Goal: Task Accomplishment & Management: Manage account settings

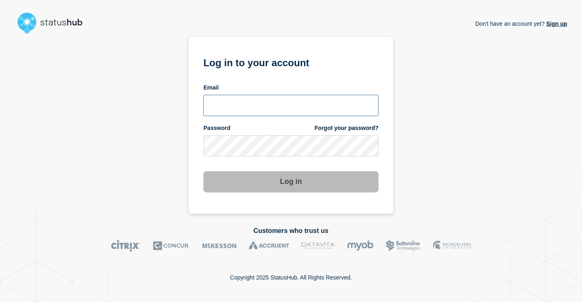
click at [283, 108] on input "email input" at bounding box center [290, 105] width 175 height 21
click at [285, 106] on input "email input" at bounding box center [290, 105] width 175 height 21
type input "[EMAIL_ADDRESS][DOMAIN_NAME]"
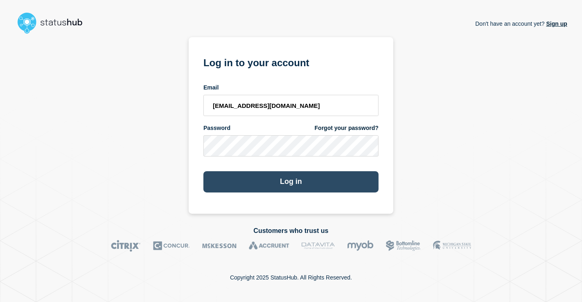
click at [282, 183] on button "Log in" at bounding box center [290, 182] width 175 height 21
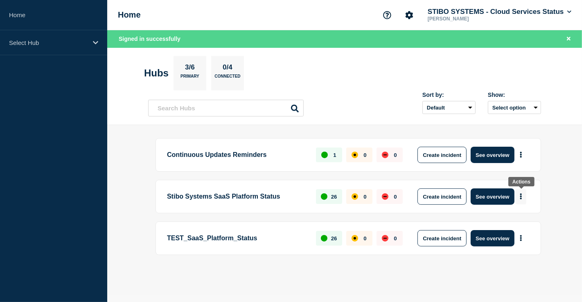
click at [520, 194] on icon "More actions" at bounding box center [521, 197] width 2 height 6
click at [567, 178] on main "Continuous Updates Reminders 1 0 0 Create incident See overview Stibo Systems S…" at bounding box center [344, 210] width 475 height 171
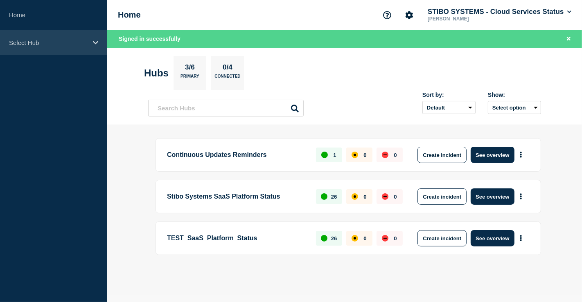
click at [89, 45] on div "Select Hub" at bounding box center [53, 42] width 107 height 25
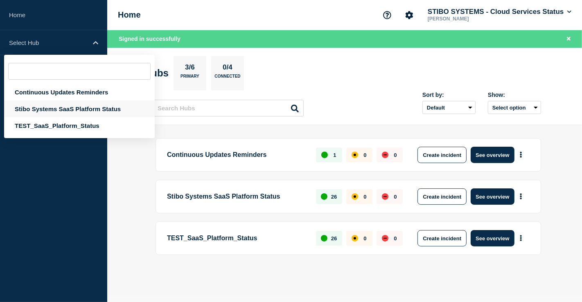
click at [54, 105] on div "Stibo Systems SaaS Platform Status" at bounding box center [79, 109] width 151 height 17
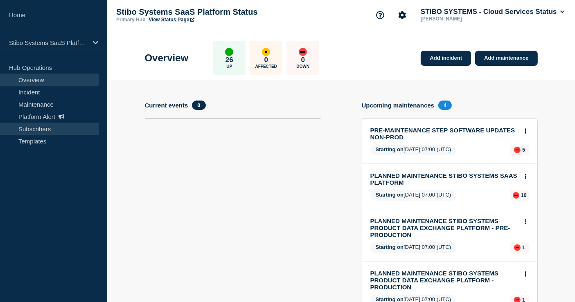
click at [41, 129] on link "Subscribers" at bounding box center [49, 129] width 99 height 12
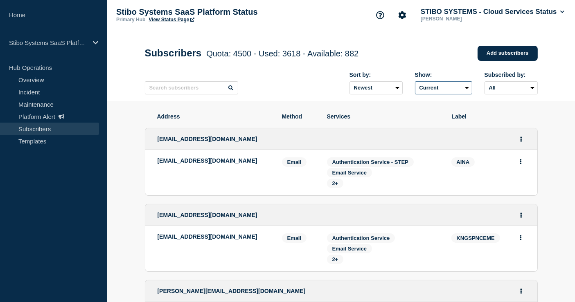
click at [447, 93] on select "Current Deleted Recently deleted" at bounding box center [443, 87] width 57 height 13
click at [491, 90] on select "All Email" at bounding box center [511, 87] width 53 height 13
click at [368, 93] on select "Newest Oldest" at bounding box center [376, 87] width 53 height 13
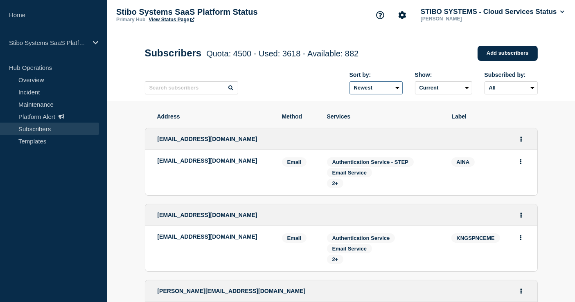
click at [368, 92] on select "Newest Oldest" at bounding box center [376, 87] width 53 height 13
click at [190, 93] on input "text" at bounding box center [191, 87] width 93 height 13
paste input "Corinna@miltenyi.com"
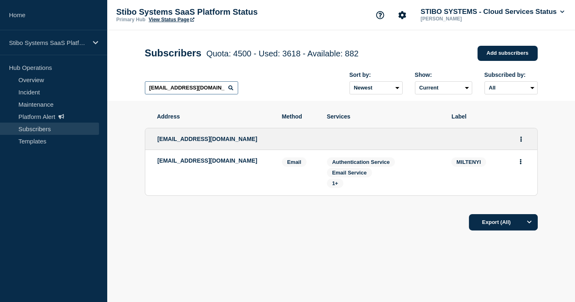
drag, startPoint x: 217, startPoint y: 93, endPoint x: 132, endPoint y: 85, distance: 85.5
click at [132, 85] on header "Subscribers Quota: 4500 - Used: 3618 - Available: 882 Quota Used Available 4500…" at bounding box center [341, 65] width 468 height 71
paste input "corinna@miltenyibiotec.de"
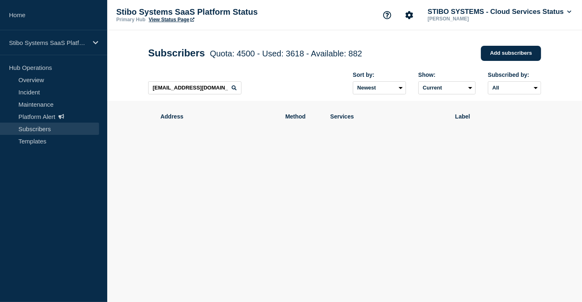
click at [235, 88] on icon at bounding box center [234, 88] width 5 height 5
click at [234, 90] on icon at bounding box center [234, 88] width 5 height 5
drag, startPoint x: 224, startPoint y: 93, endPoint x: 122, endPoint y: 92, distance: 102.7
click at [122, 92] on header "Subscribers Quota: 4500 - Used: 3618 - Available: 882 Quota Used Available 4500…" at bounding box center [344, 65] width 475 height 71
paste input "Corinna@miltenyi.com"
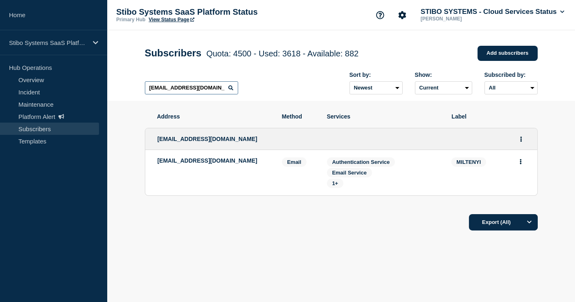
type input "Corinna@miltenyi.com"
click at [335, 187] on span "1+" at bounding box center [335, 184] width 6 height 6
click at [331, 228] on div "Export (All)" at bounding box center [341, 219] width 393 height 23
click at [521, 165] on icon "Actions" at bounding box center [521, 161] width 2 height 5
click at [547, 142] on section "Address Method Services Label corinna@miltenyi.com corinna@miltenyi.com Email E…" at bounding box center [341, 197] width 468 height 192
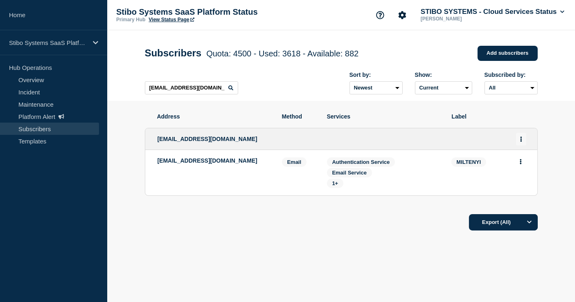
click at [521, 142] on icon "Actions" at bounding box center [521, 139] width 2 height 5
click at [521, 163] on link "Edit" at bounding box center [518, 163] width 9 height 6
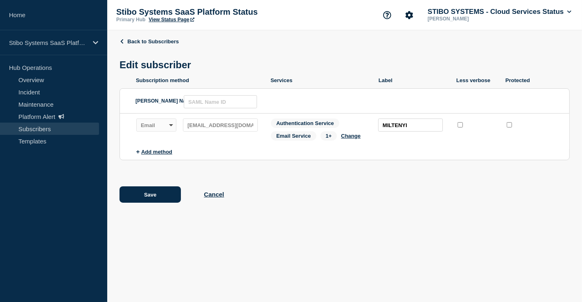
click at [330, 138] on span "1+" at bounding box center [329, 135] width 17 height 9
click at [414, 162] on ul "Subscription method Services Label Less verbose Protected SAML Name ID: Subscri…" at bounding box center [345, 119] width 450 height 85
click at [216, 196] on button "Cancel" at bounding box center [214, 194] width 20 height 7
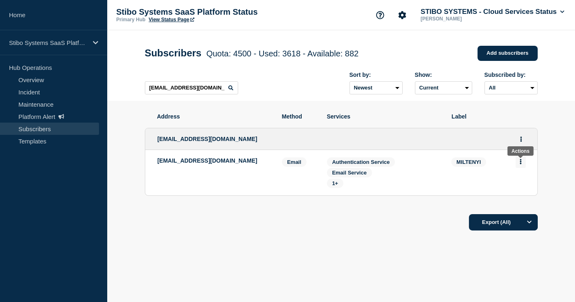
click at [521, 164] on icon "Actions" at bounding box center [521, 161] width 2 height 5
click at [411, 239] on div "Address Method Services Label corinna@miltenyi.com corinna@miltenyi.com Email E…" at bounding box center [341, 197] width 393 height 192
click at [521, 165] on icon "Actions" at bounding box center [521, 161] width 2 height 5
click at [556, 152] on section "Address Method Services Label corinna@miltenyi.com corinna@miltenyi.com Email E…" at bounding box center [341, 197] width 468 height 192
click at [519, 141] on button "Actions" at bounding box center [521, 139] width 10 height 13
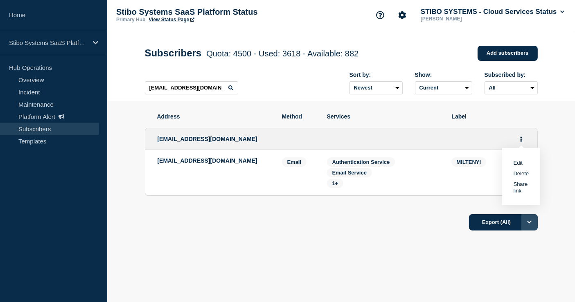
click at [531, 229] on button "Options" at bounding box center [529, 222] width 16 height 16
click at [515, 262] on li "Filtered" at bounding box center [503, 259] width 69 height 19
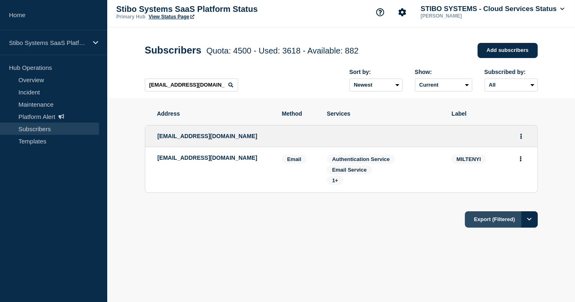
click at [482, 226] on button "Export (Filtered)" at bounding box center [501, 220] width 72 height 16
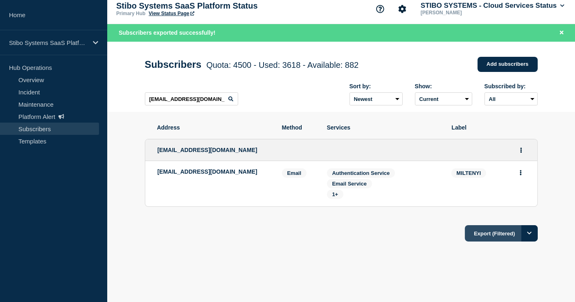
click at [490, 242] on button "Export (Filtered)" at bounding box center [501, 234] width 72 height 16
click at [532, 239] on button "Options" at bounding box center [529, 234] width 16 height 16
click at [421, 250] on div "Address Method Services Label corinna@miltenyi.com corinna@miltenyi.com Email E…" at bounding box center [341, 208] width 393 height 192
click at [521, 176] on icon "Actions" at bounding box center [521, 172] width 2 height 5
drag, startPoint x: 153, startPoint y: 174, endPoint x: 225, endPoint y: 174, distance: 71.6
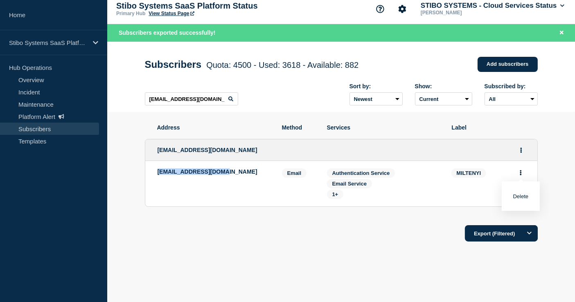
click at [225, 174] on li "corinna@miltenyi.com Email Email: corinna@miltenyi.com MILTENYI Services: Authe…" at bounding box center [341, 183] width 392 height 45
copy p "corinna@miltenyi.com"
click at [521, 176] on icon "Actions" at bounding box center [521, 172] width 2 height 5
click at [513, 199] on button "Delete" at bounding box center [521, 197] width 16 height 6
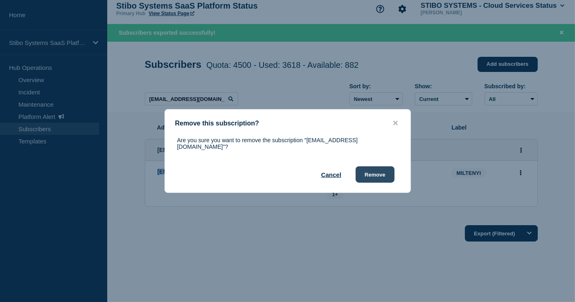
click at [382, 172] on button "Remove" at bounding box center [375, 175] width 39 height 16
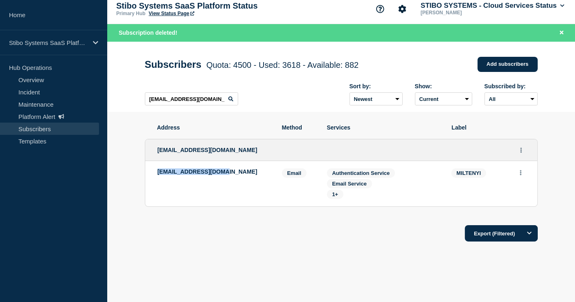
scroll to position [0, 0]
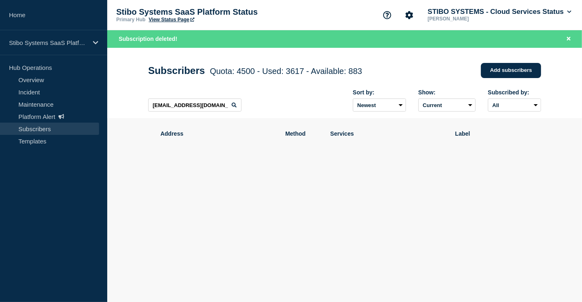
click at [234, 107] on icon at bounding box center [234, 105] width 5 height 5
click at [215, 109] on input "Corinna@miltenyi.com" at bounding box center [194, 105] width 93 height 13
click at [234, 108] on icon at bounding box center [234, 105] width 5 height 5
drag, startPoint x: 219, startPoint y: 107, endPoint x: 139, endPoint y: 106, distance: 79.4
click at [139, 106] on div "Subscribers Quota: 4500 - Used: 3617 - Available: 883 Quota Used Available 4500…" at bounding box center [344, 83] width 411 height 71
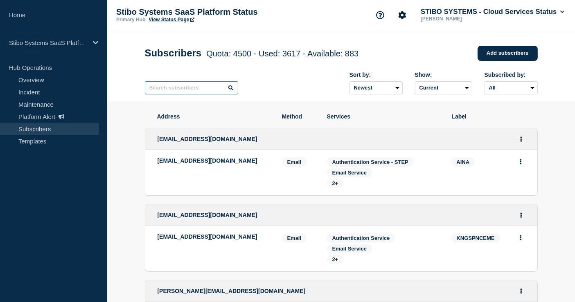
click at [178, 92] on input "text" at bounding box center [191, 87] width 93 height 13
paste input "josnik.stefanie@siemens.com"
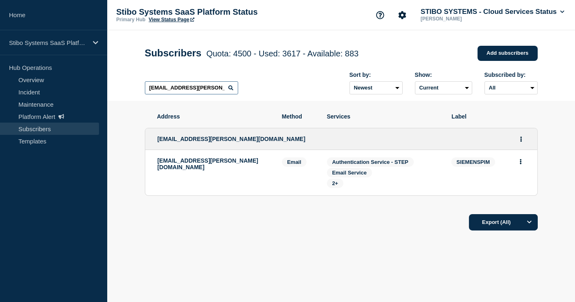
click at [213, 89] on input "josnik.stefanie@siemens.com" at bounding box center [191, 87] width 93 height 13
paste input "olessia.barbatkov"
click at [231, 90] on icon at bounding box center [230, 88] width 5 height 5
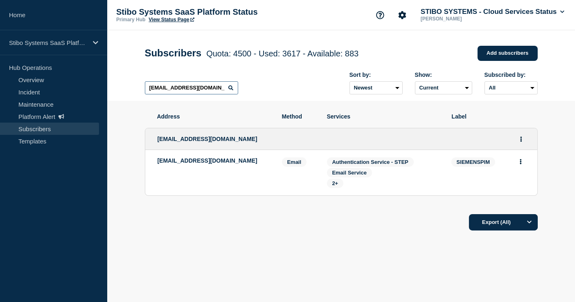
click at [196, 89] on input "olessia.barbatkov@siemens.com" at bounding box center [191, 87] width 93 height 13
paste input "wolf.volker"
click at [202, 88] on input "wolf.volker@siemens.com" at bounding box center [191, 87] width 93 height 13
paste input "josnik.stefanie"
type input "josnik.stefanie@siemens.com"
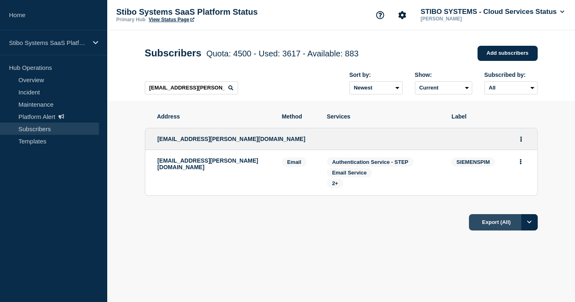
click at [506, 226] on button "Export (All)" at bounding box center [503, 222] width 69 height 16
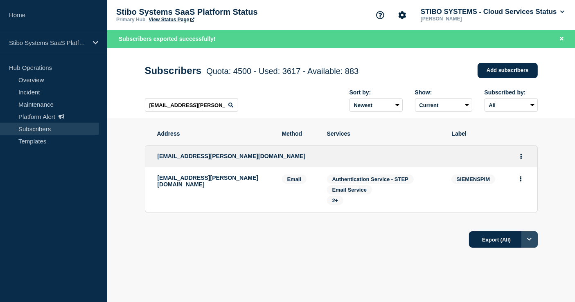
click at [529, 241] on icon "Options" at bounding box center [529, 239] width 5 height 3
click at [497, 278] on button "Filtered" at bounding box center [503, 276] width 26 height 7
click at [481, 243] on button "Export (Filtered)" at bounding box center [501, 240] width 72 height 16
click at [331, 261] on div "Address Method Services Label josnik.stefanie@siemens.com josnik.stefanie@sieme…" at bounding box center [341, 214] width 393 height 192
click at [520, 181] on icon "Actions" at bounding box center [521, 178] width 2 height 5
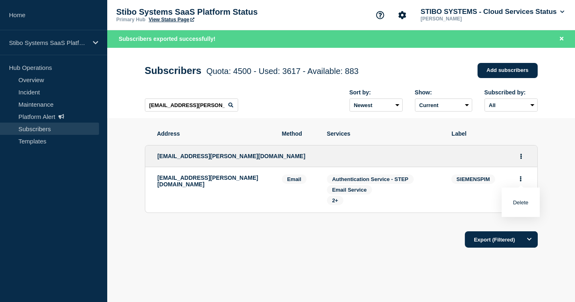
click at [514, 204] on button "Delete" at bounding box center [521, 203] width 16 height 6
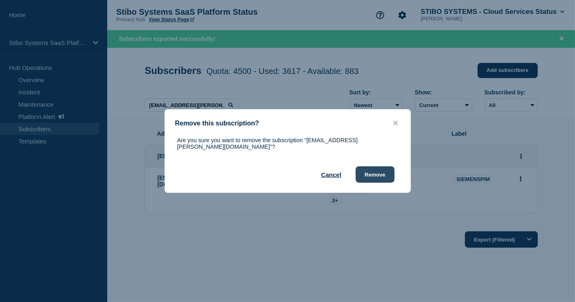
click at [383, 172] on button "Remove" at bounding box center [375, 175] width 39 height 16
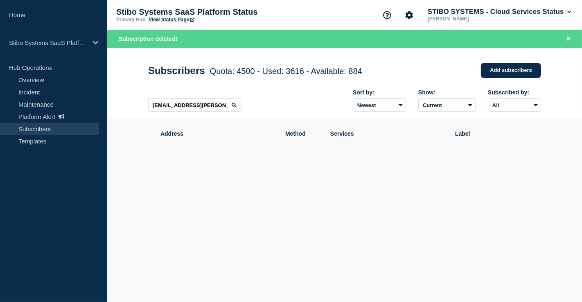
drag, startPoint x: 567, startPoint y: 37, endPoint x: 562, endPoint y: 38, distance: 4.9
click at [567, 37] on icon "Close banner" at bounding box center [569, 39] width 4 height 4
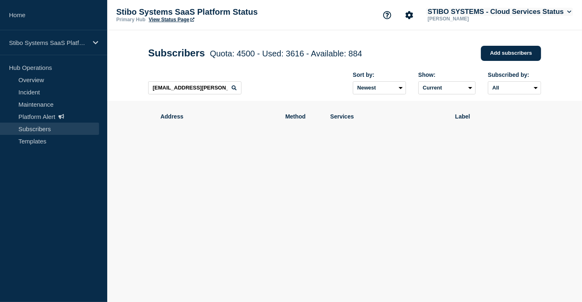
click at [469, 9] on button "STIBO SYSTEMS - Cloud Services Status" at bounding box center [499, 12] width 147 height 8
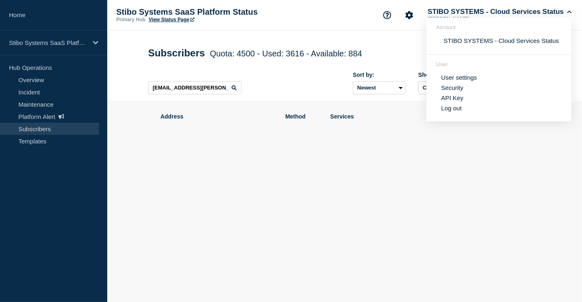
click at [424, 195] on div "Address Method Services Label" at bounding box center [344, 155] width 393 height 108
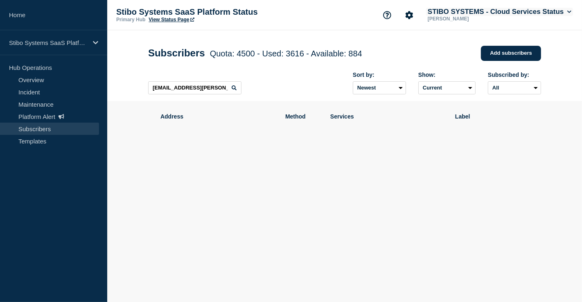
click at [534, 13] on button "STIBO SYSTEMS - Cloud Services Status" at bounding box center [499, 12] width 147 height 8
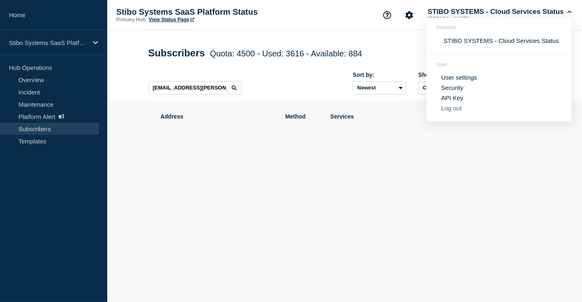
click at [449, 109] on button "Log out" at bounding box center [451, 108] width 20 height 7
